Goal: Information Seeking & Learning: Learn about a topic

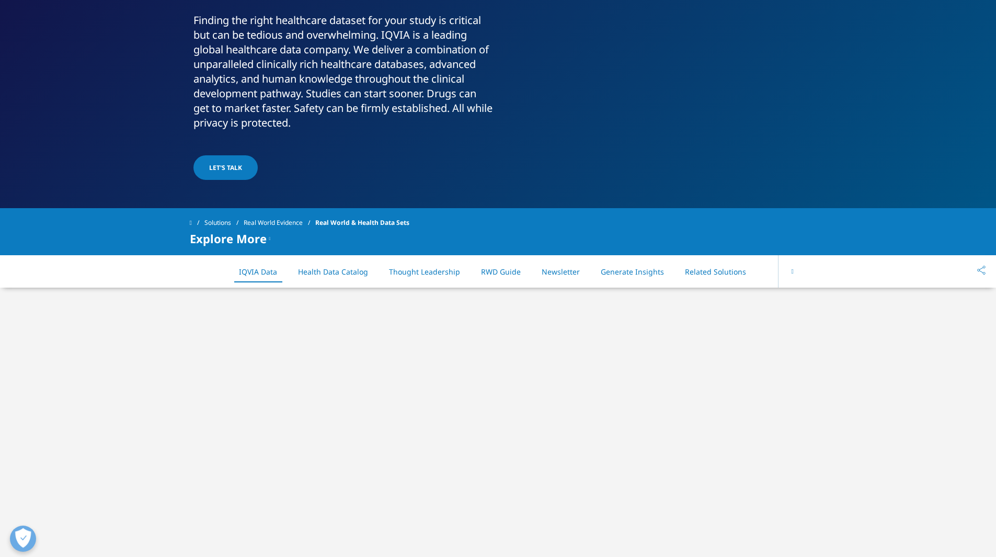
scroll to position [209, 0]
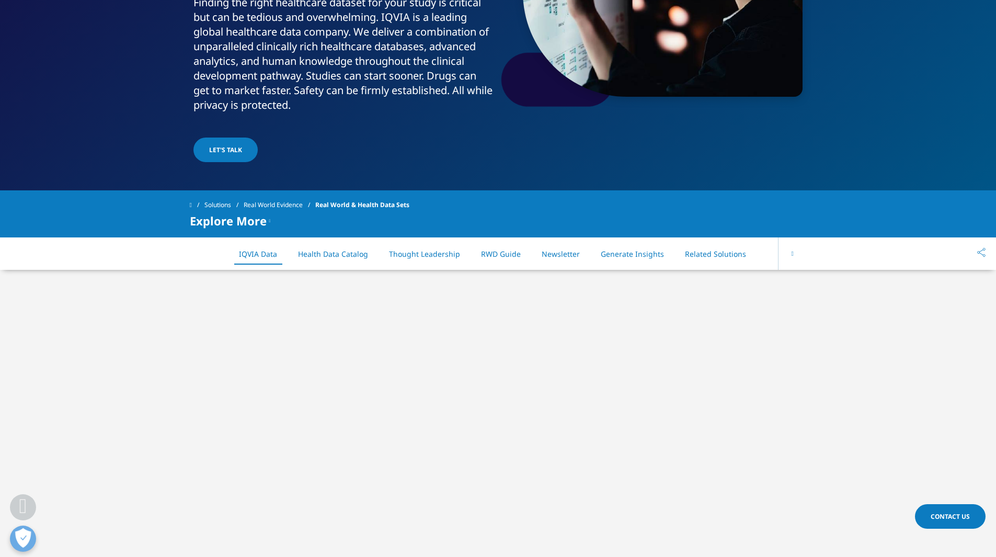
click at [512, 251] on link "RWD Guide" at bounding box center [501, 254] width 40 height 10
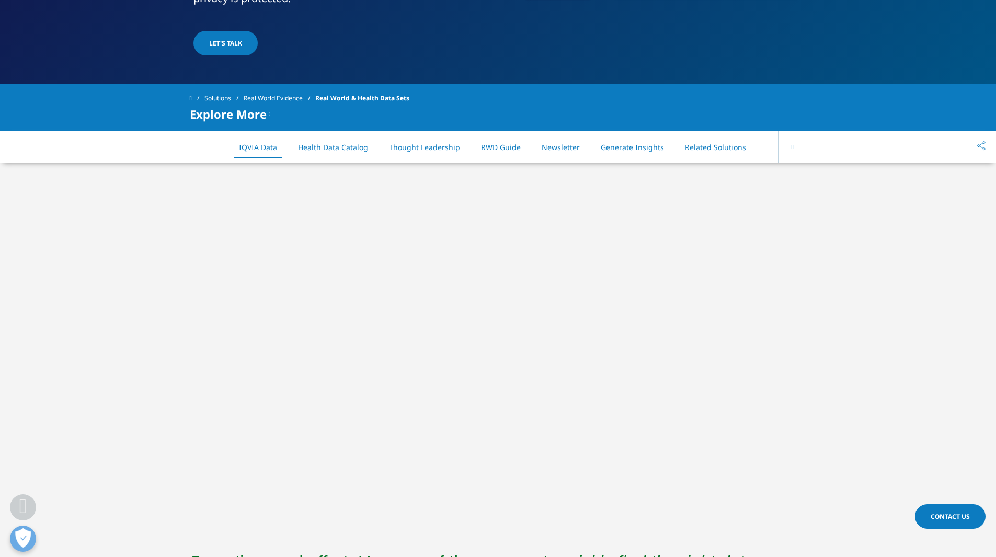
scroll to position [2, 0]
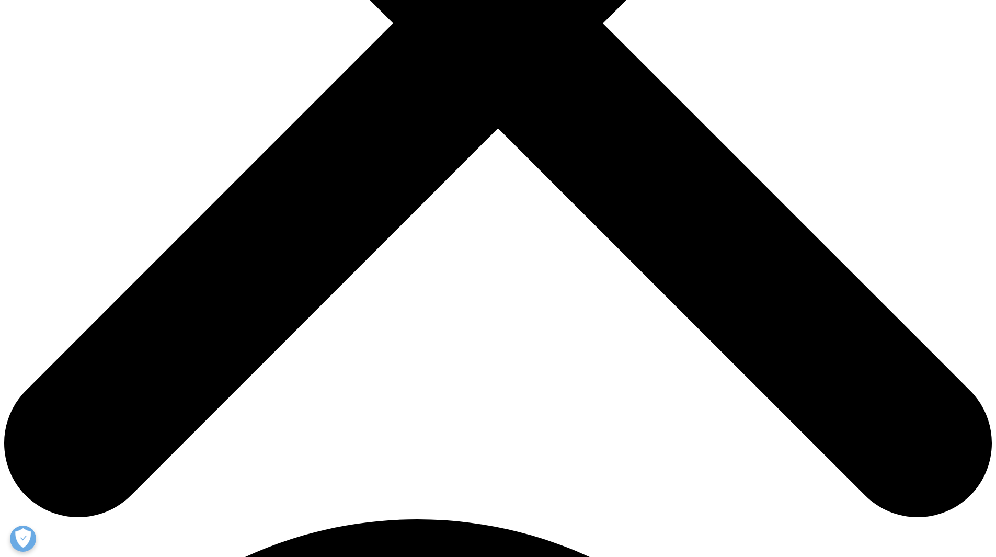
scroll to position [575, 0]
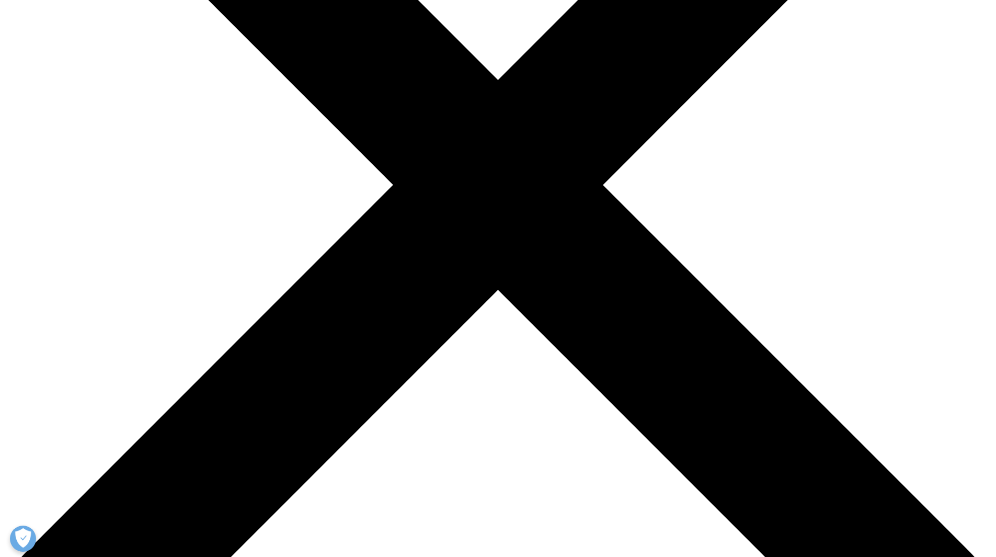
scroll to position [261, 0]
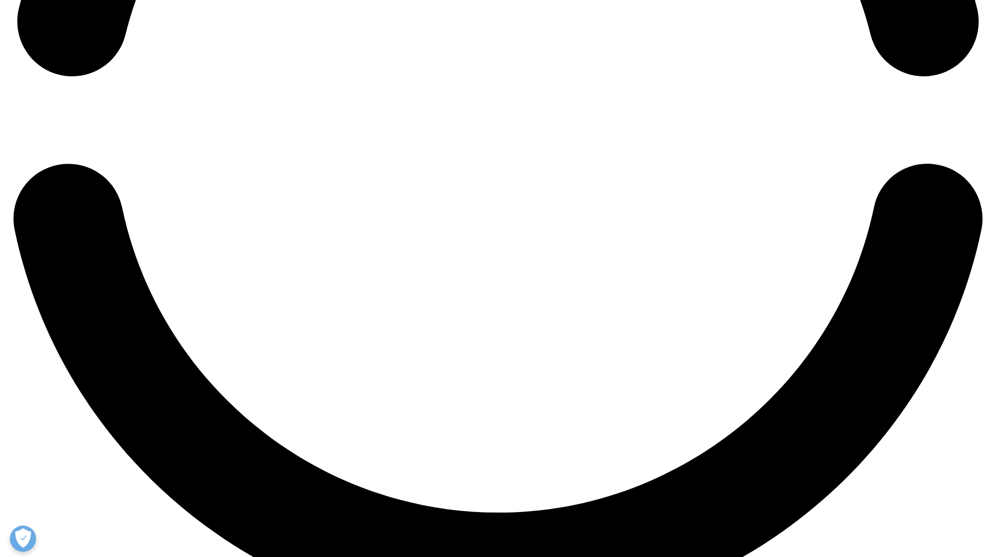
scroll to position [2502, 0]
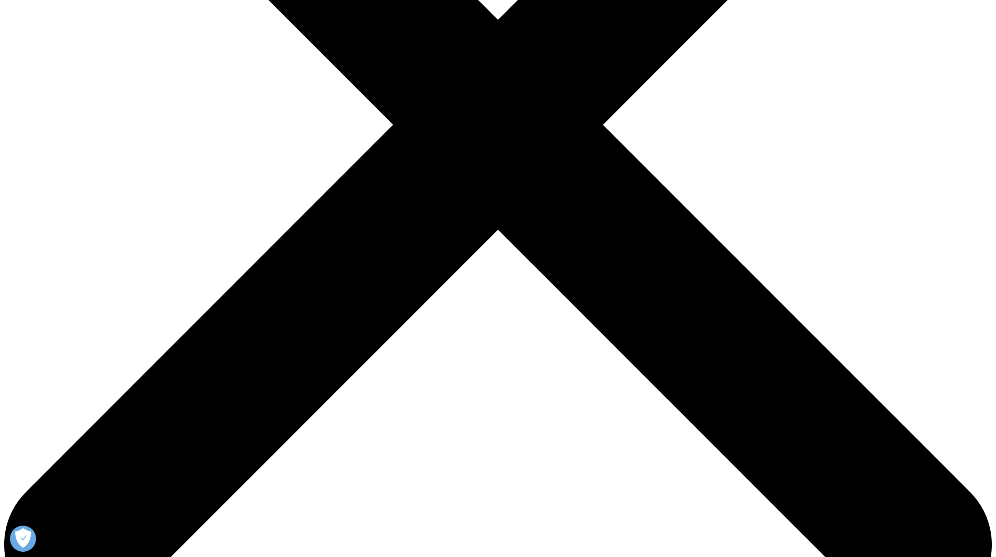
scroll to position [366, 0]
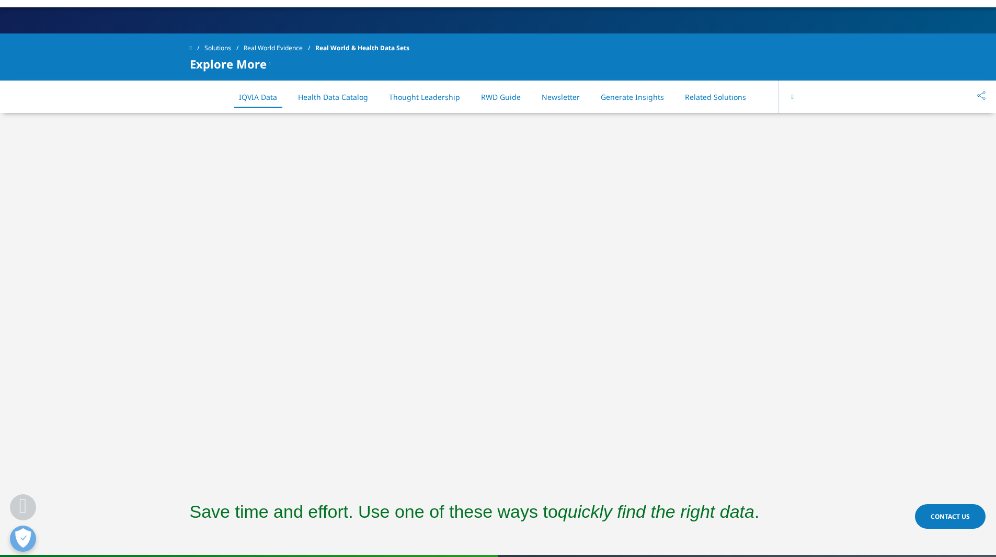
click at [497, 93] on link "RWD Guide" at bounding box center [501, 97] width 40 height 10
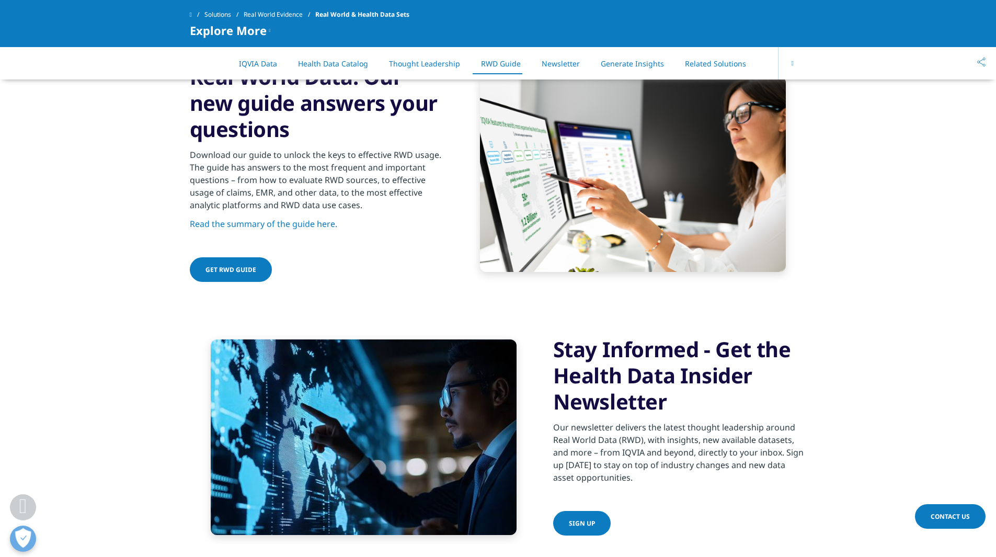
scroll to position [1779, 0]
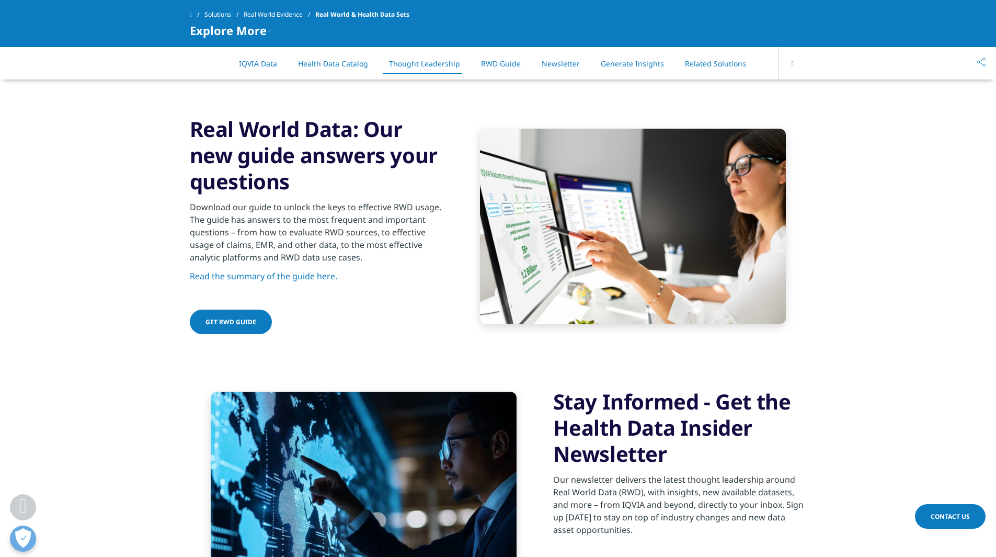
click at [610, 56] on li "Generate Insights" at bounding box center [632, 63] width 84 height 31
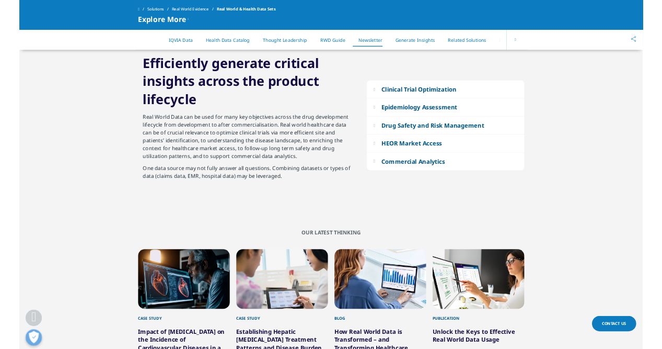
scroll to position [2310, 0]
